Goal: Task Accomplishment & Management: Use online tool/utility

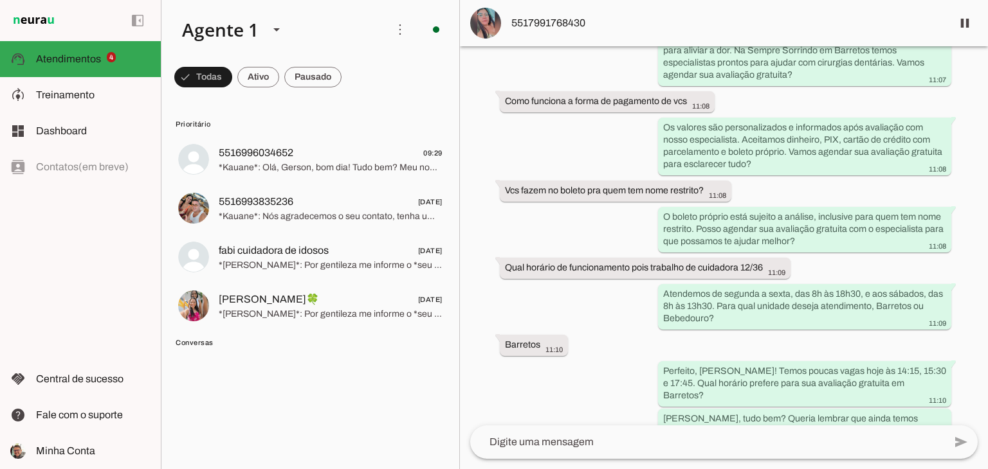
scroll to position [565, 0]
